Goal: Transaction & Acquisition: Obtain resource

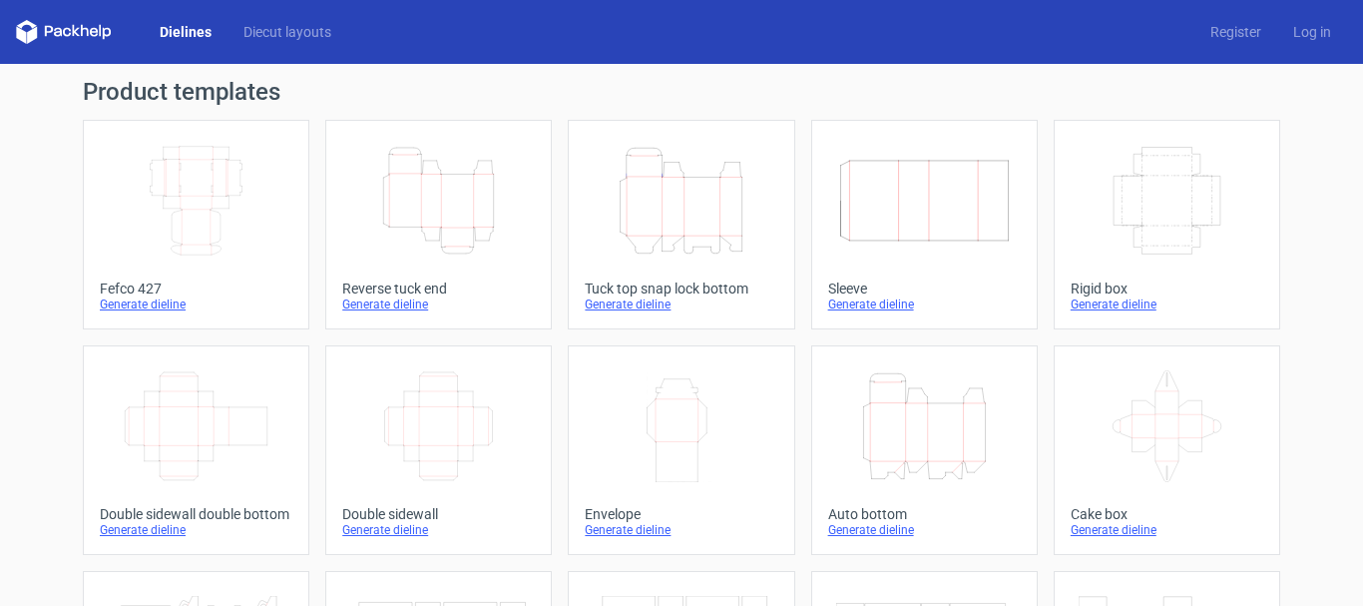
click at [404, 289] on div "Reverse tuck end" at bounding box center [438, 288] width 193 height 16
click at [169, 296] on div "Generate dieline" at bounding box center [196, 304] width 193 height 16
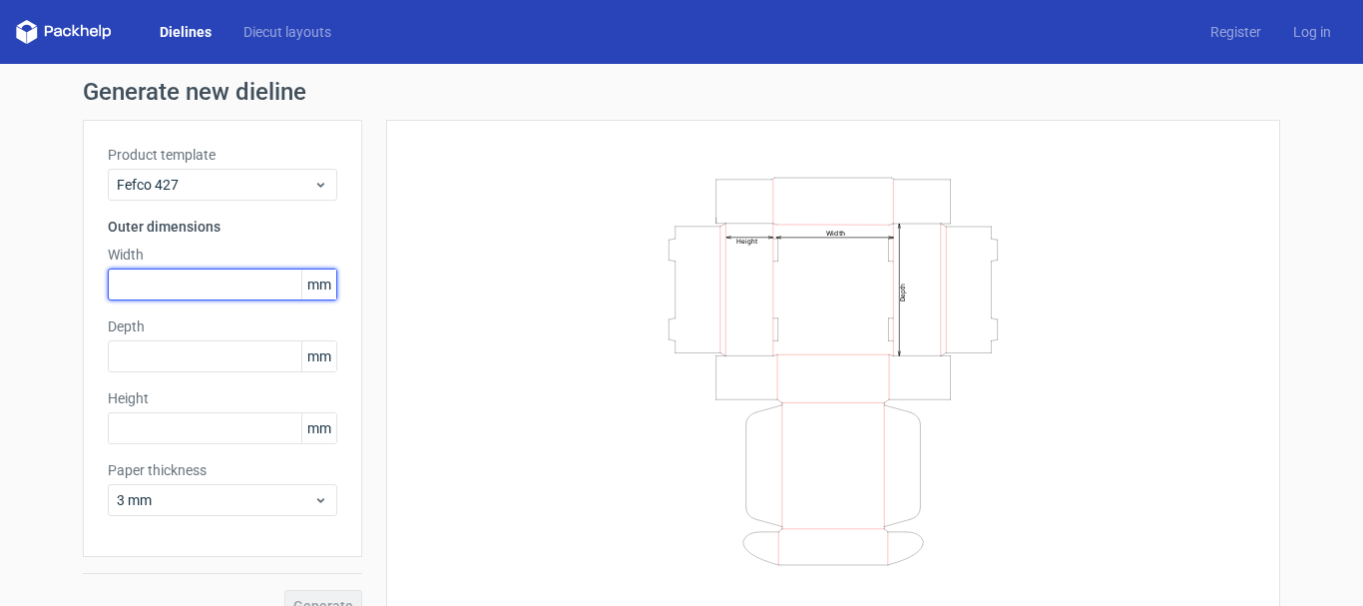
click at [208, 287] on input "text" at bounding box center [222, 284] width 229 height 32
type input "50"
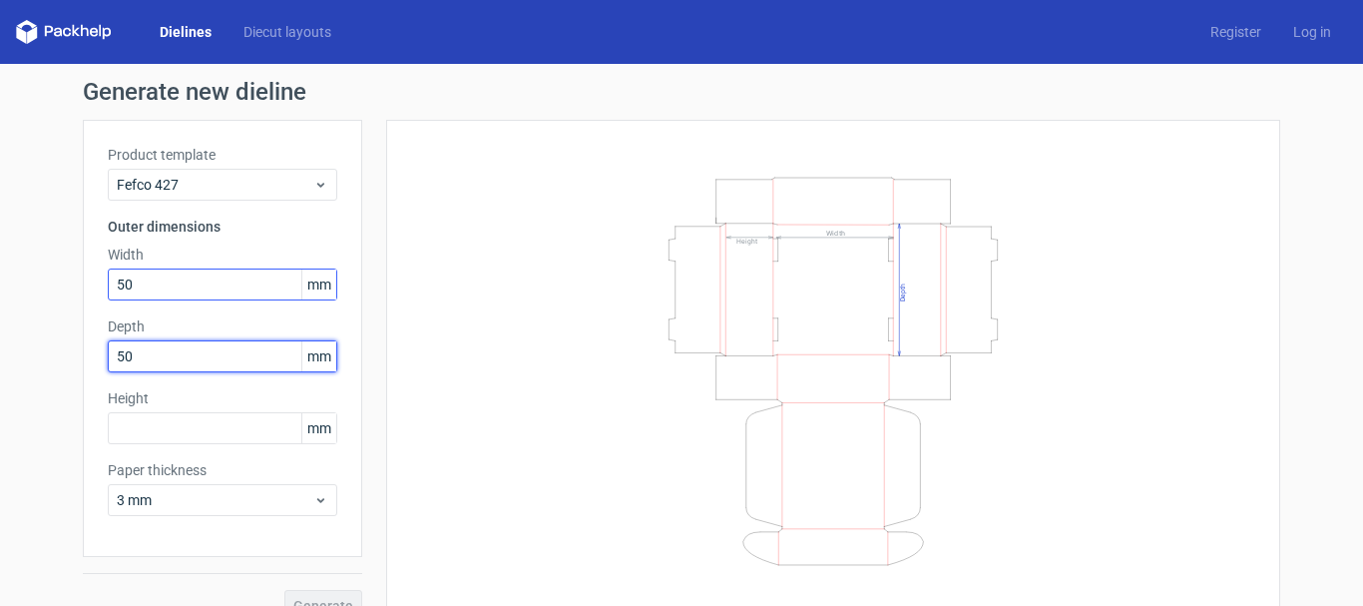
type input "50"
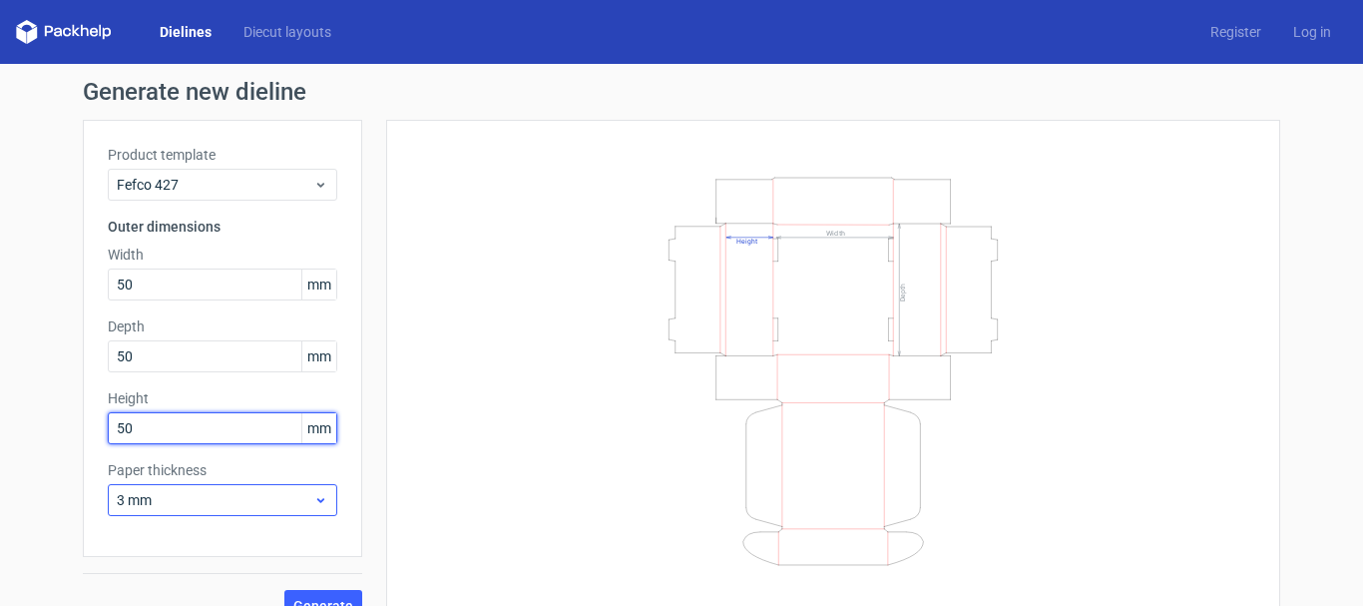
type input "50"
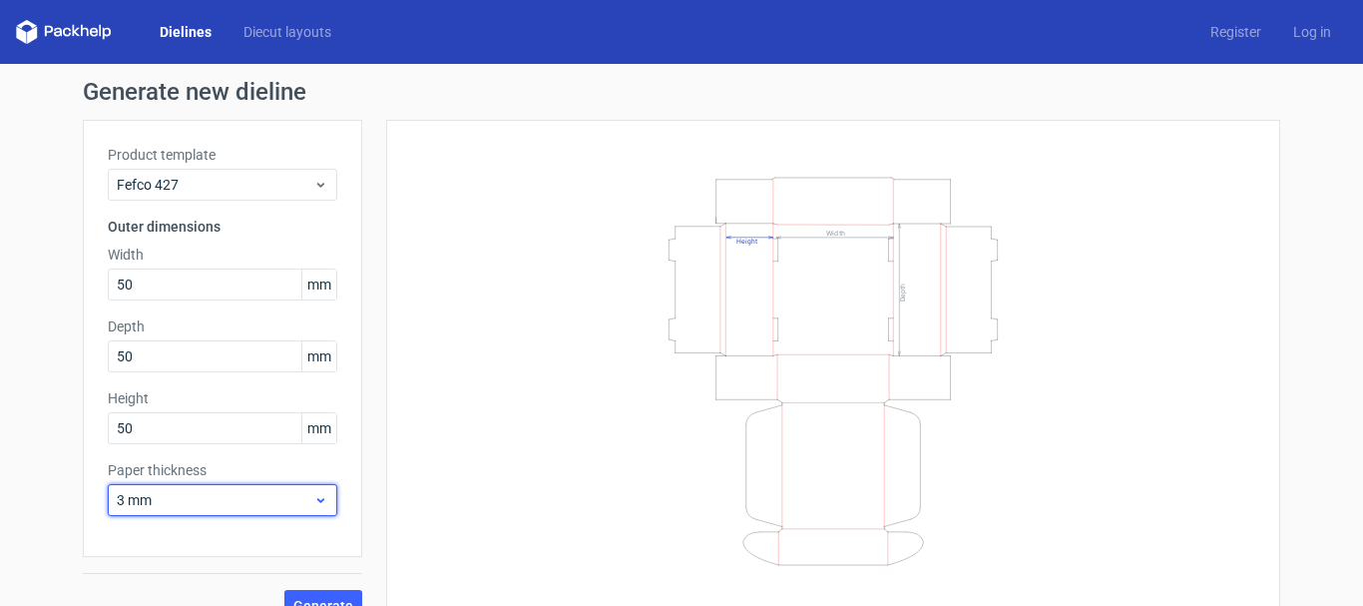
click at [287, 508] on span "3 mm" at bounding box center [215, 500] width 197 height 20
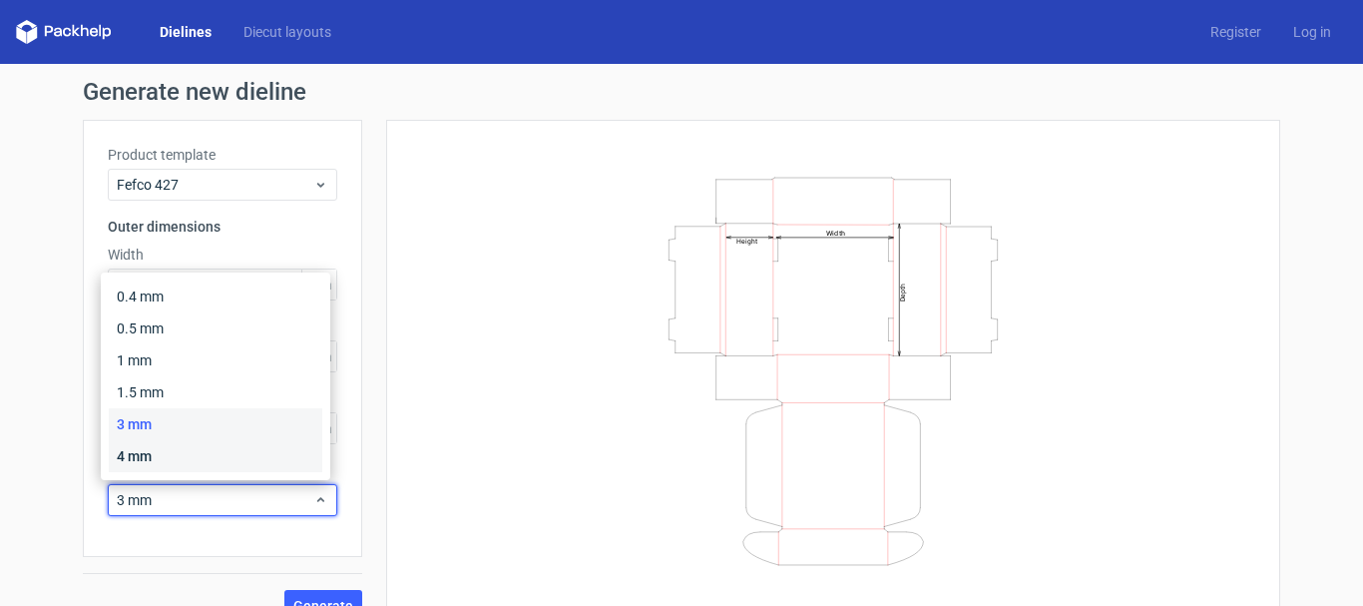
click at [179, 448] on div "4 mm" at bounding box center [215, 456] width 213 height 32
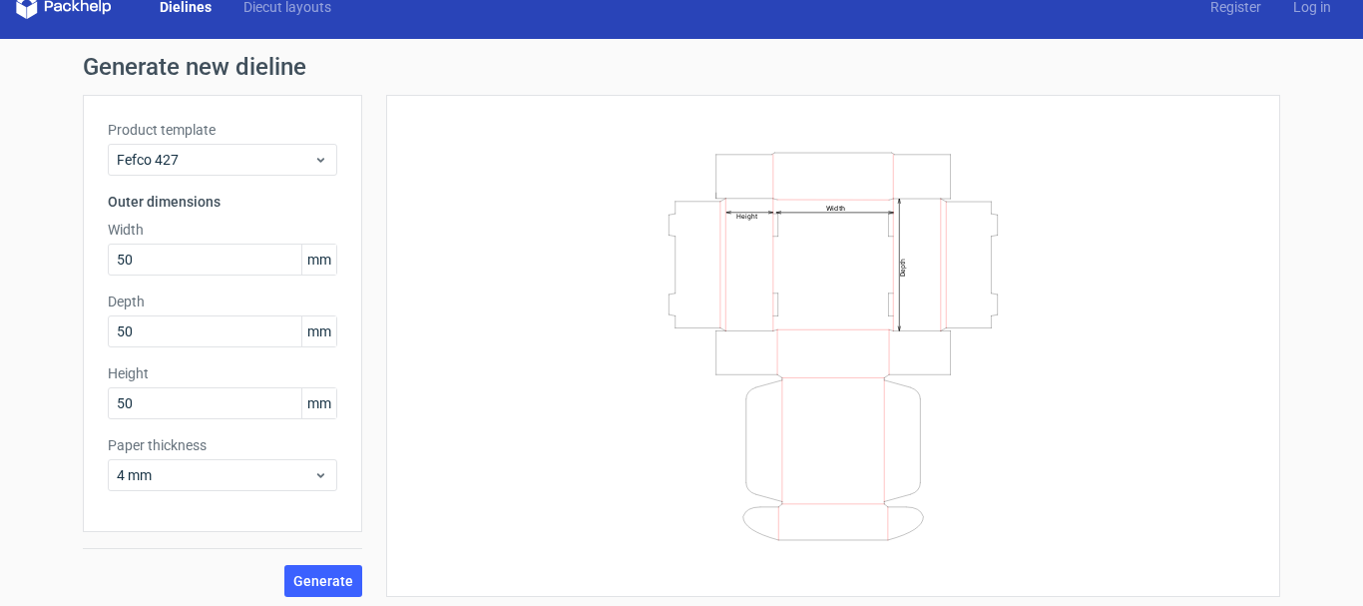
scroll to position [32, 0]
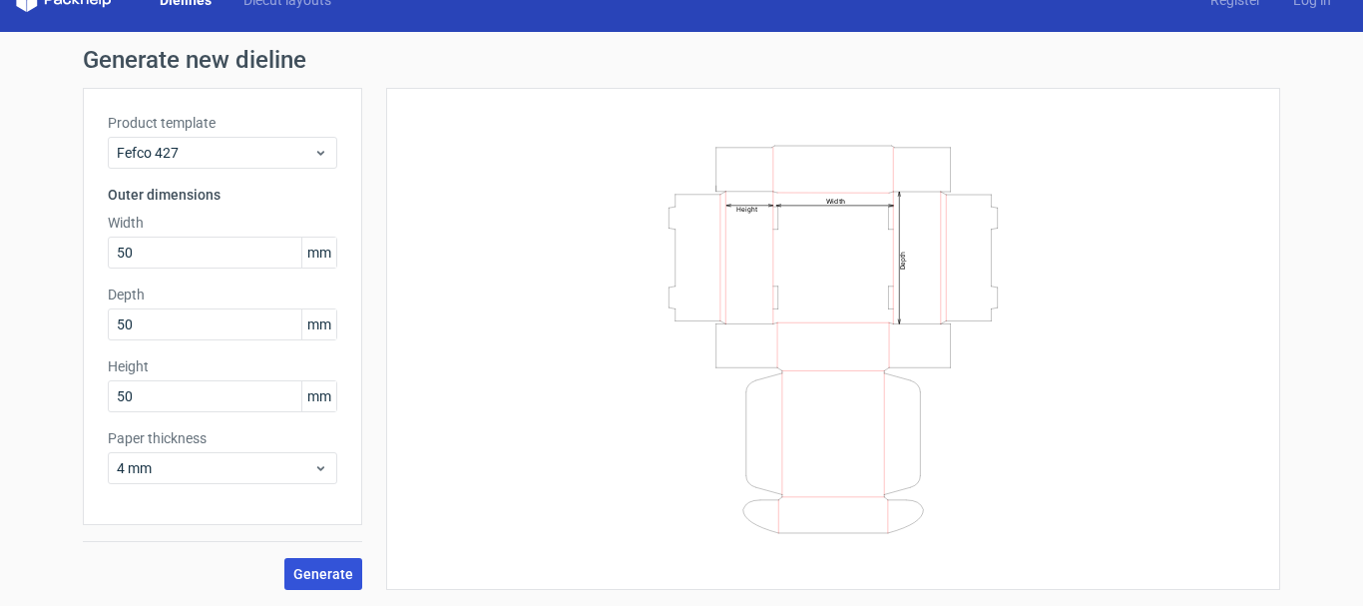
click at [329, 576] on span "Generate" at bounding box center [323, 574] width 60 height 14
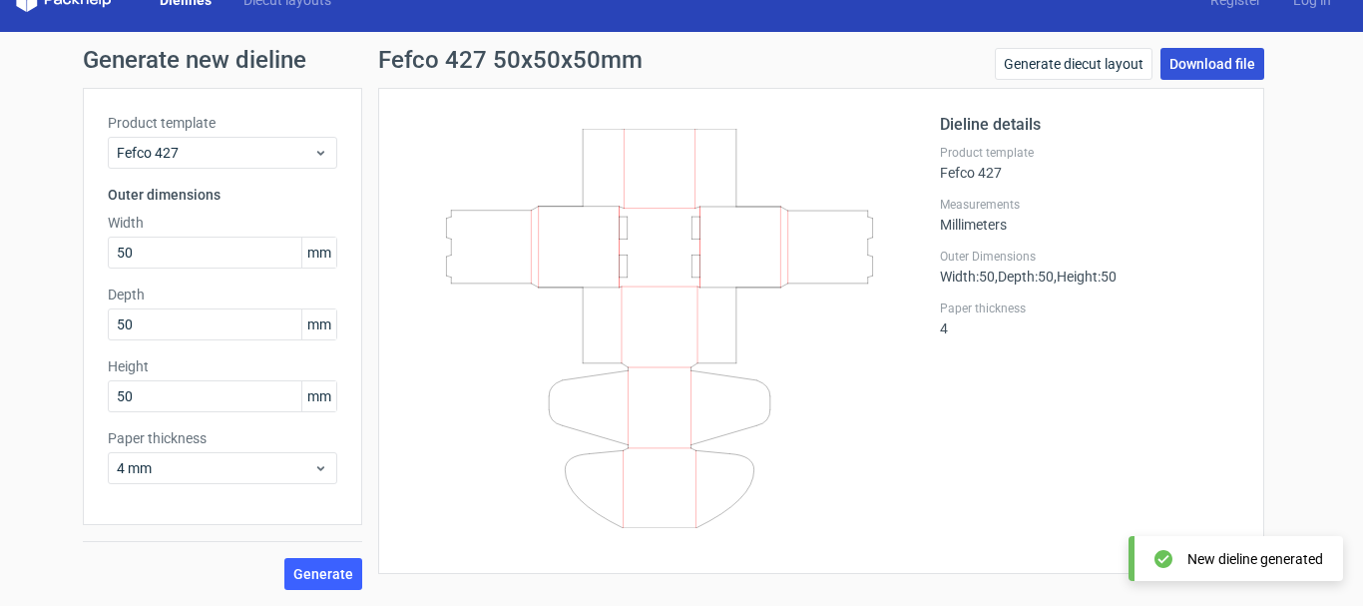
click at [1183, 62] on link "Download file" at bounding box center [1212, 64] width 104 height 32
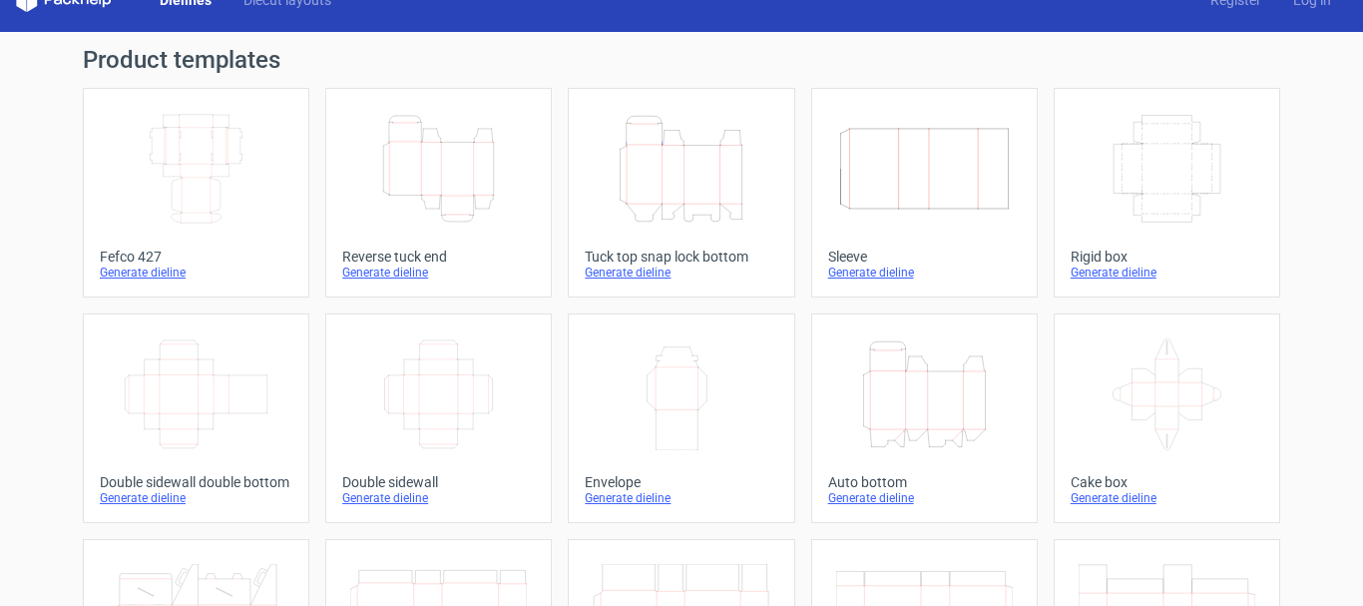
click at [449, 162] on icon "Height Depth Width" at bounding box center [438, 169] width 177 height 112
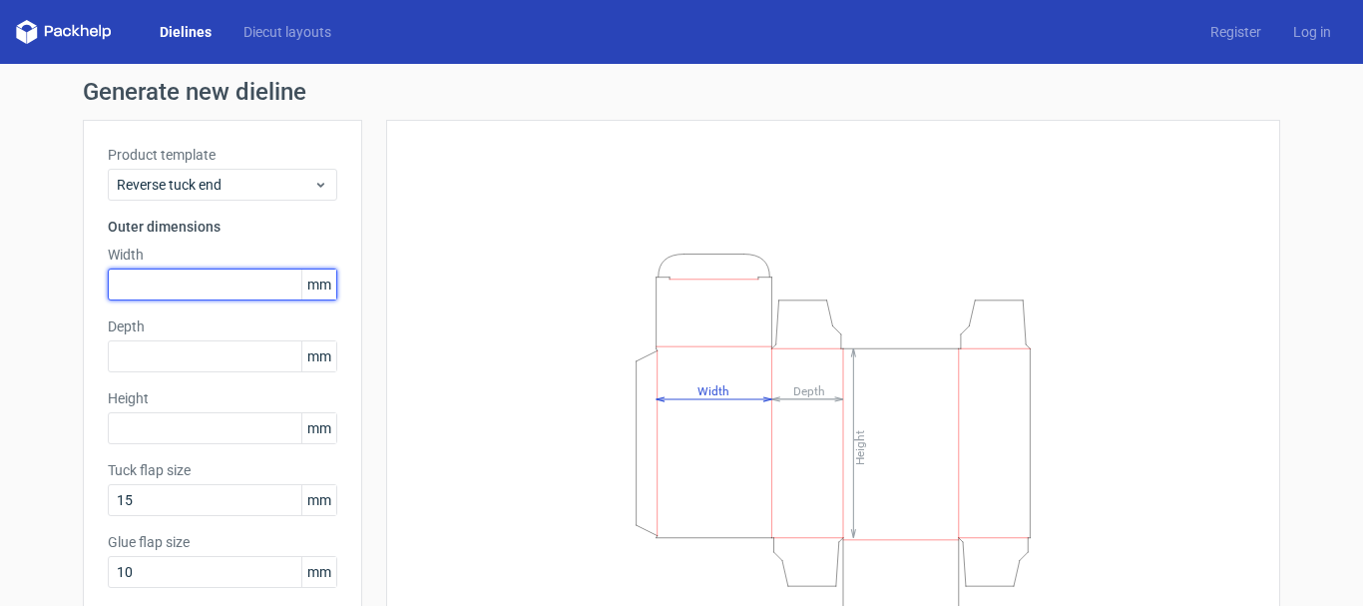
click at [185, 290] on input "text" at bounding box center [222, 284] width 229 height 32
type input "50"
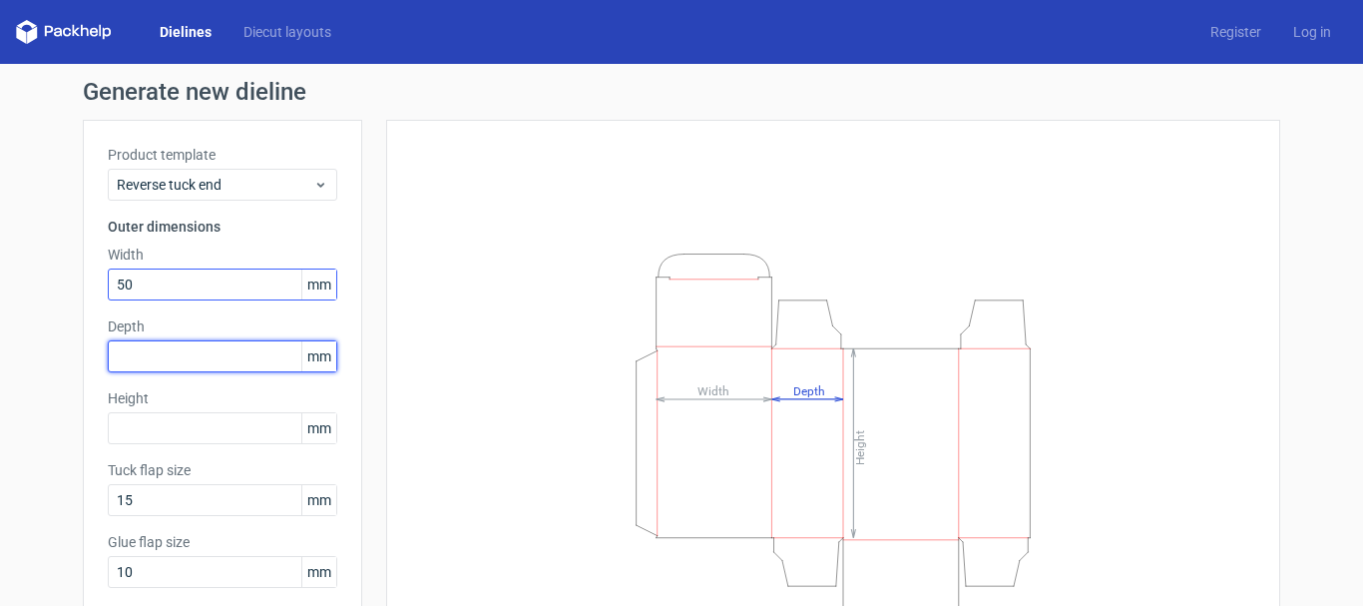
type input "1"
type input "50"
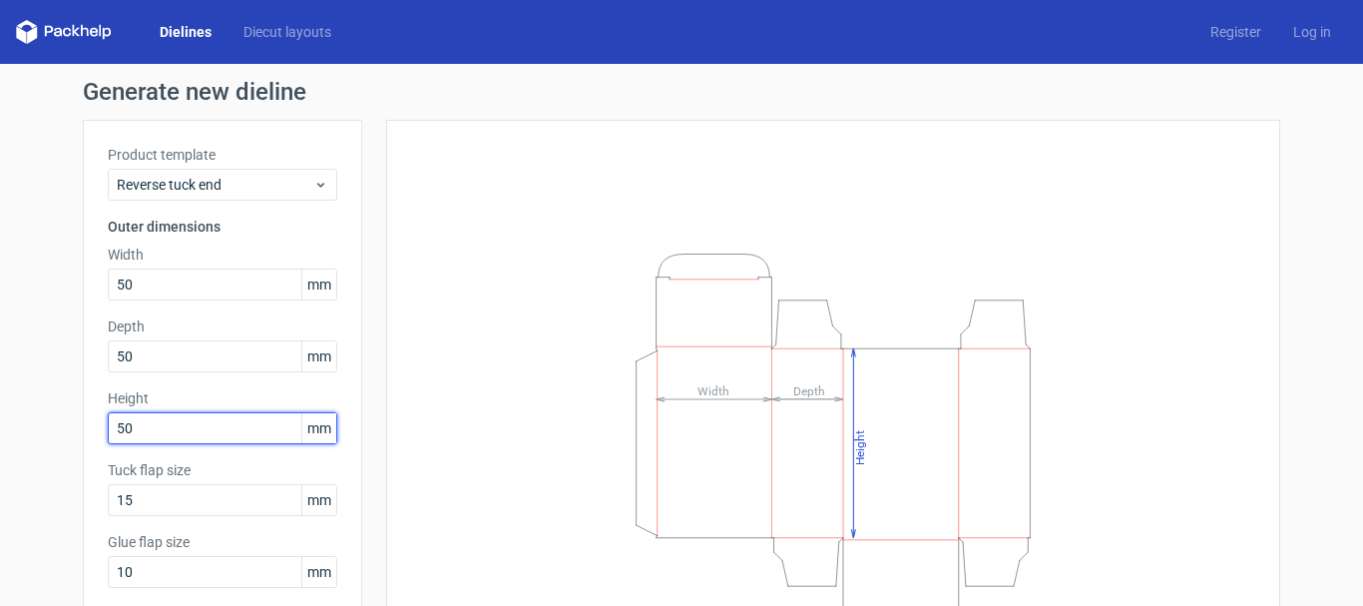
scroll to position [176, 0]
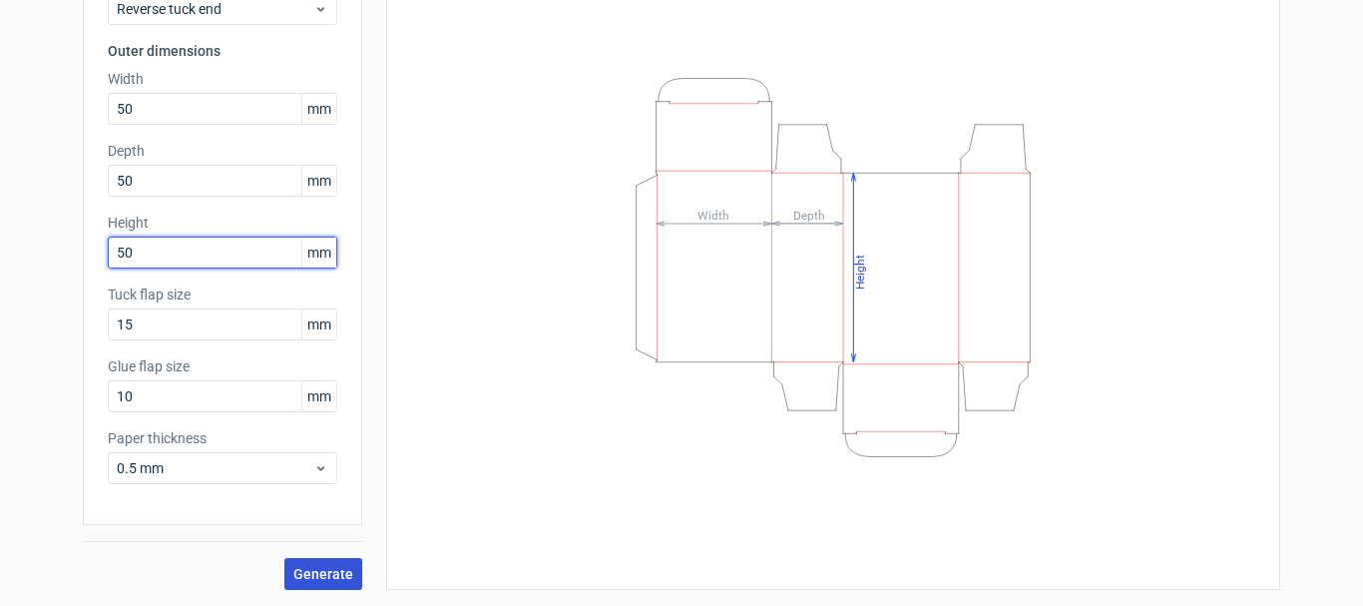
type input "50"
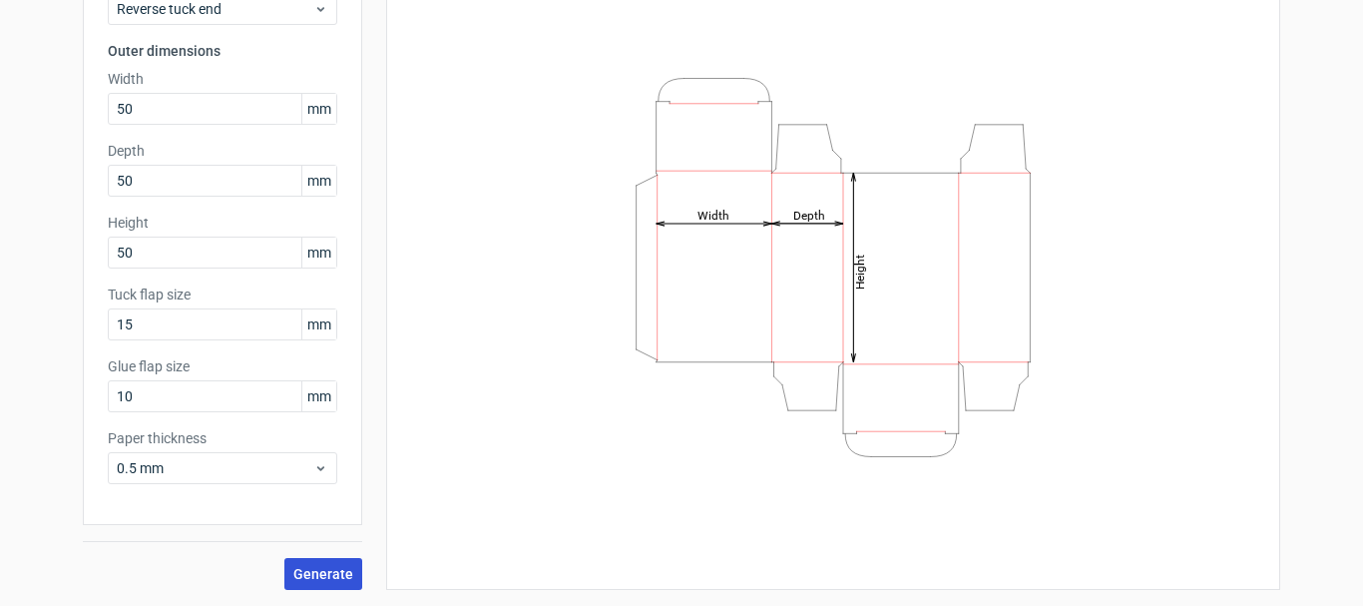
click at [322, 562] on button "Generate" at bounding box center [323, 574] width 78 height 32
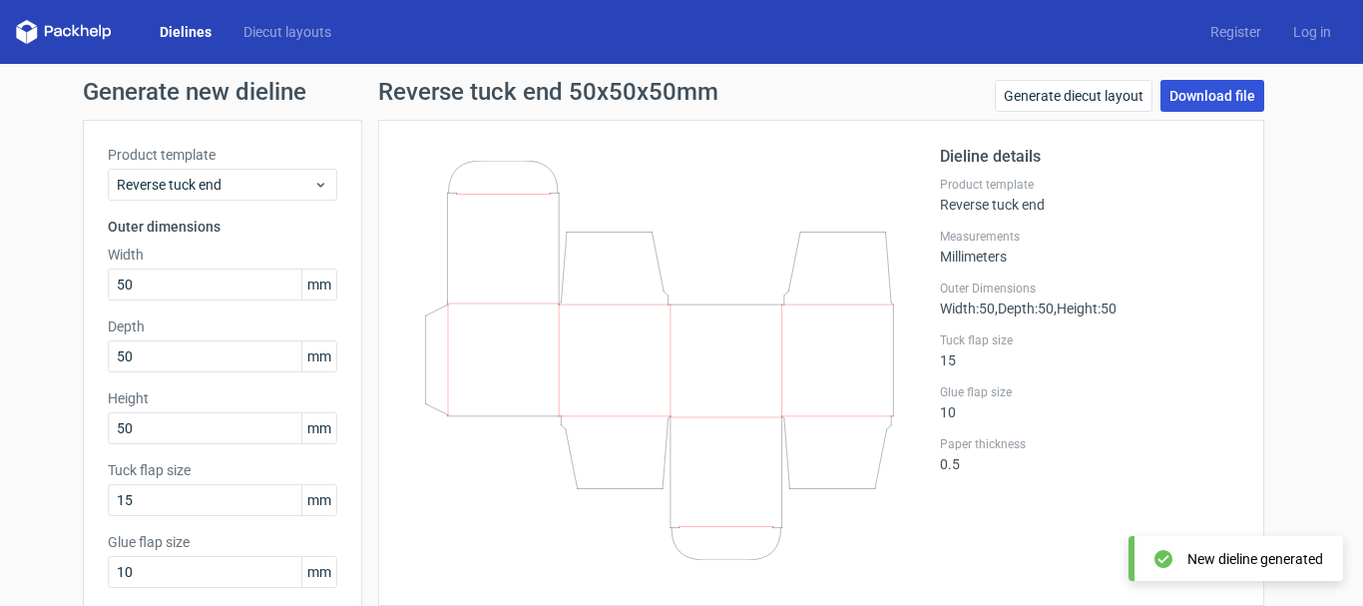
click at [1218, 96] on link "Download file" at bounding box center [1212, 96] width 104 height 32
